Goal: Task Accomplishment & Management: Manage account settings

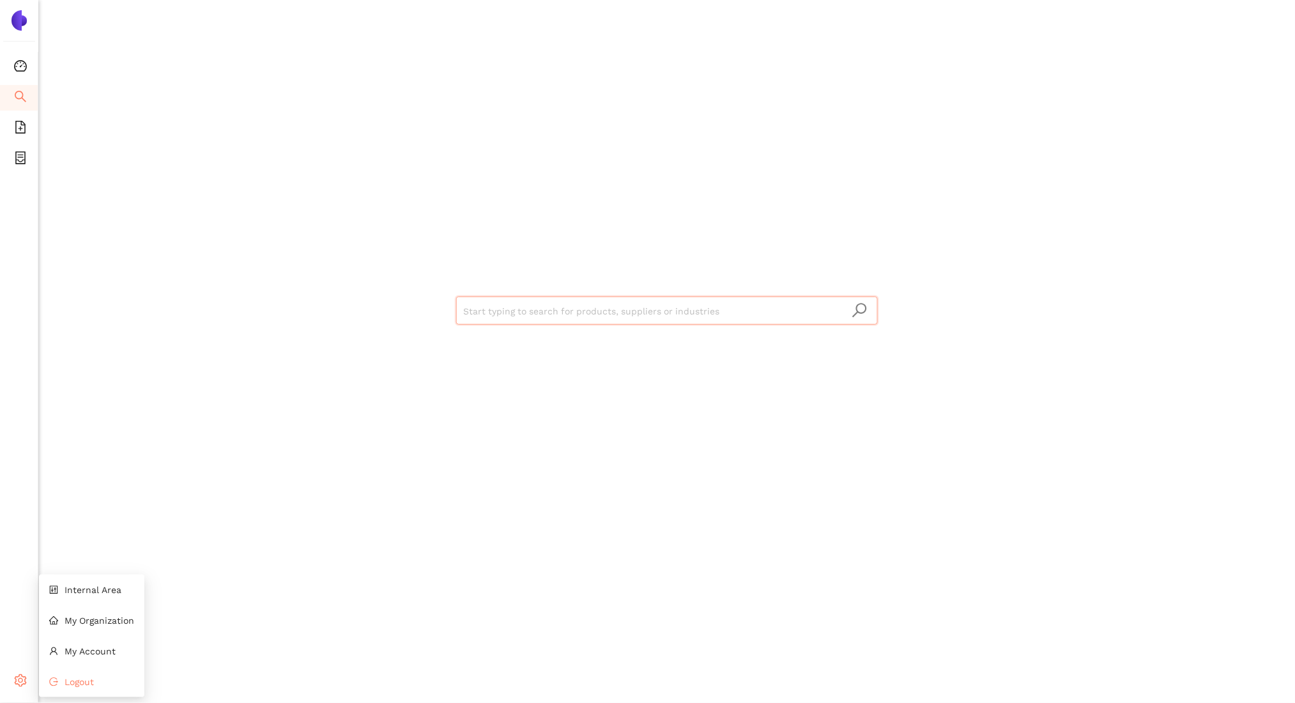
click at [60, 678] on li "Logout" at bounding box center [91, 682] width 105 height 26
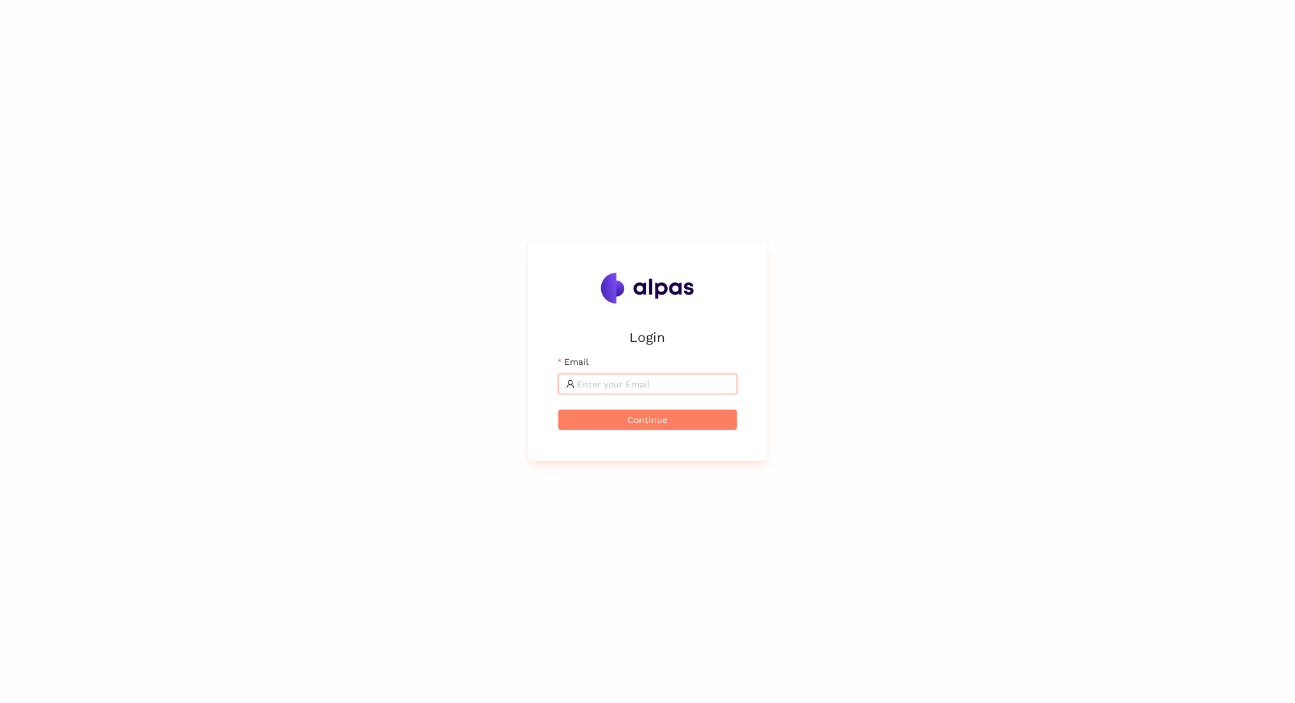
click at [613, 387] on input "Email" at bounding box center [654, 384] width 152 height 14
type input "[EMAIL_ADDRESS]"
click at [558, 410] on button "Continue" at bounding box center [647, 420] width 179 height 20
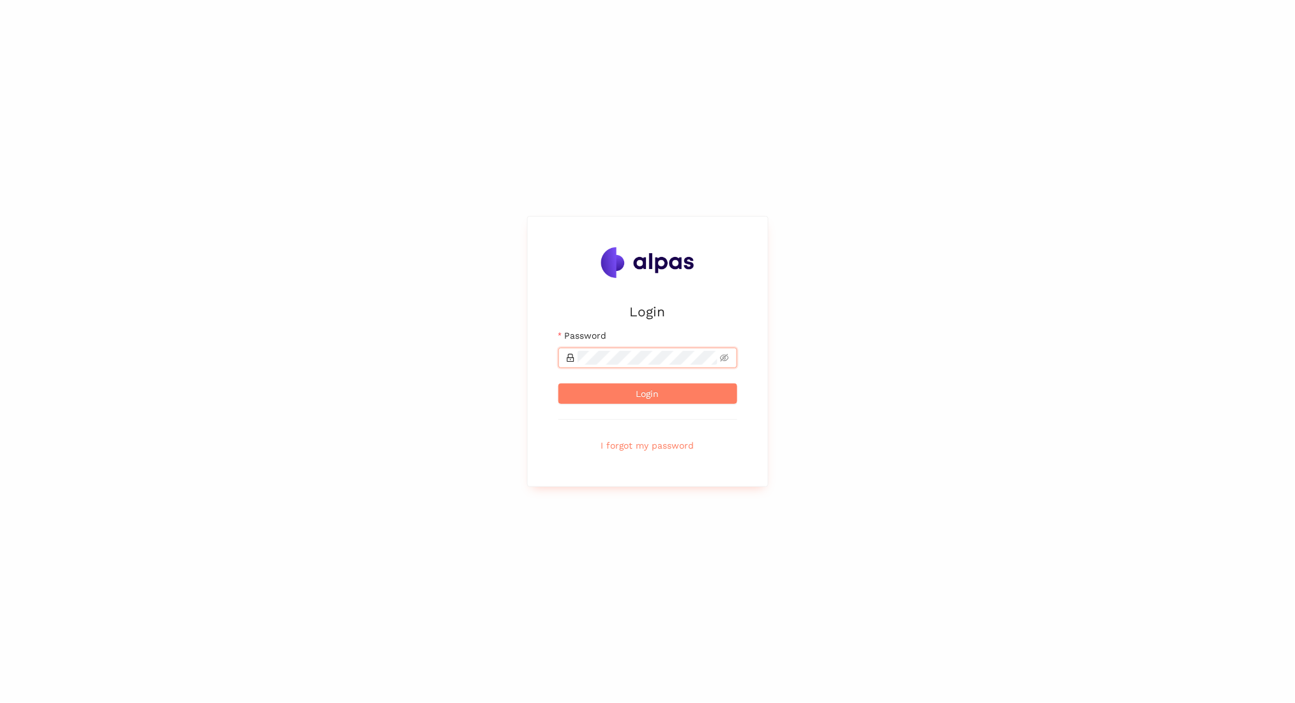
click at [558, 383] on button "Login" at bounding box center [647, 393] width 179 height 20
